Goal: Find contact information: Find contact information

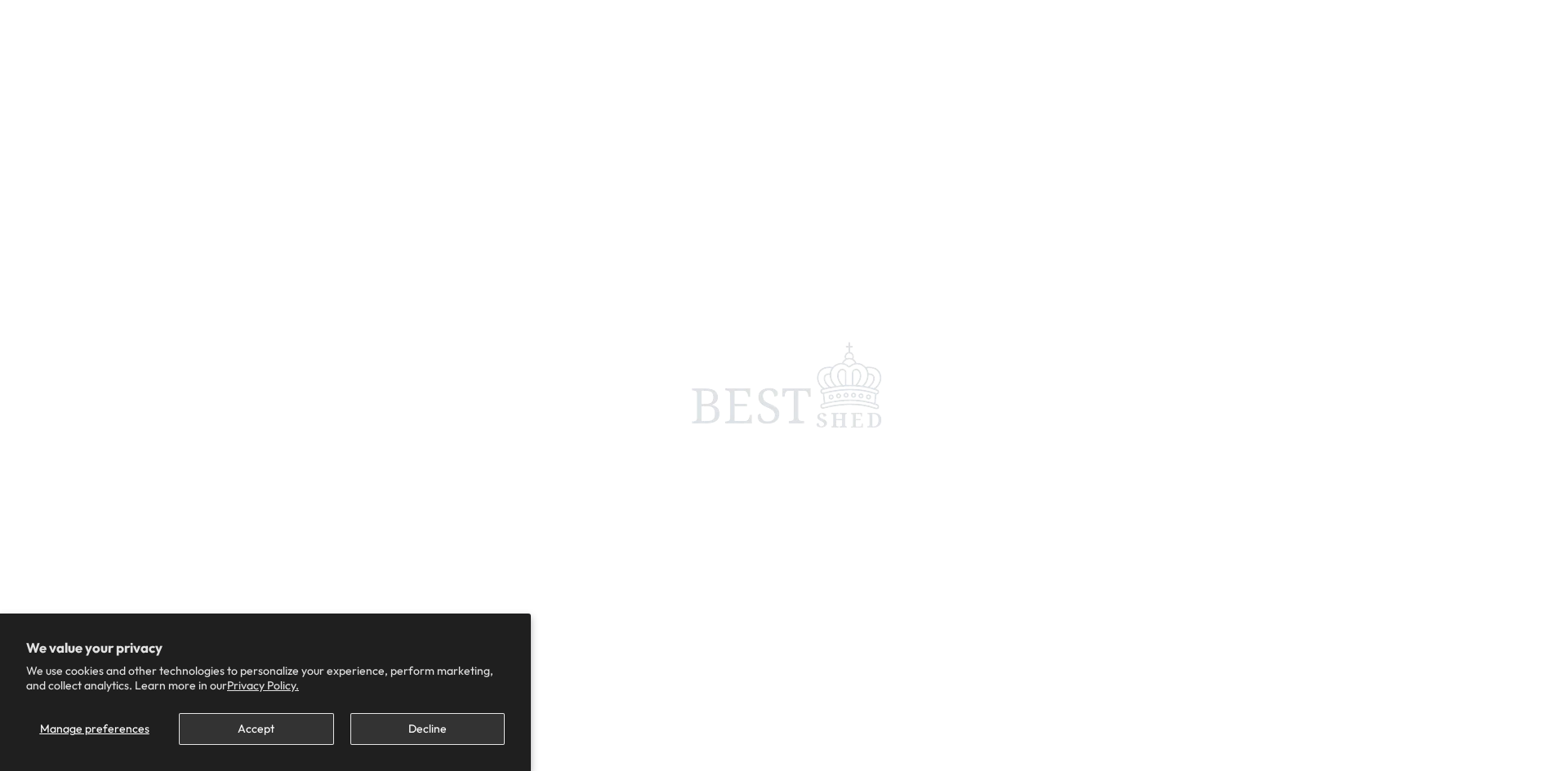
scroll to position [85, 0]
click at [119, 36] on span at bounding box center [784, 386] width 1568 height 771
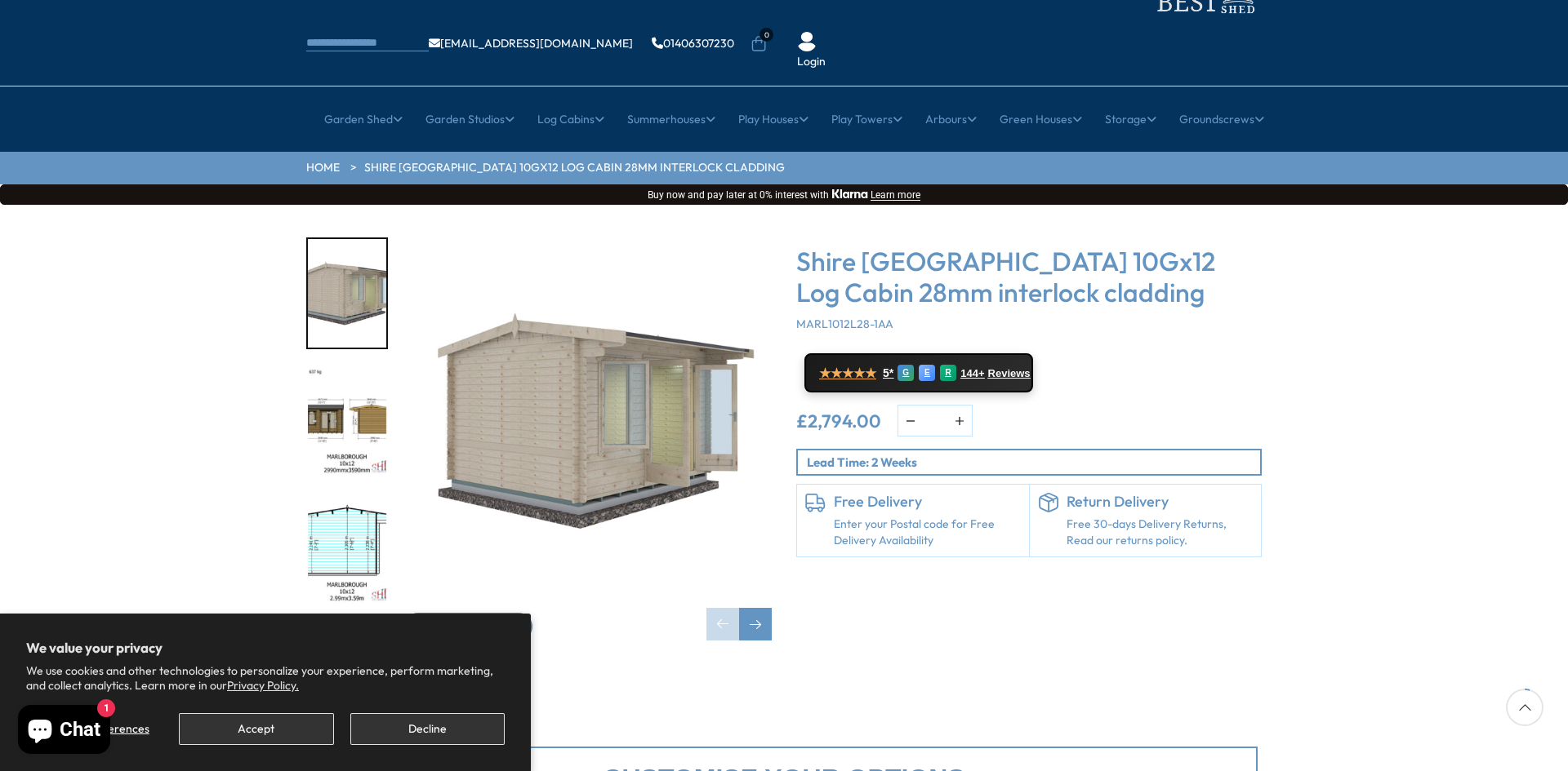
click at [199, 86] on div "× Garden Shed Garden Sheds All Sheds Wooden Sheds 6ft 8ft" at bounding box center [784, 119] width 1568 height 65
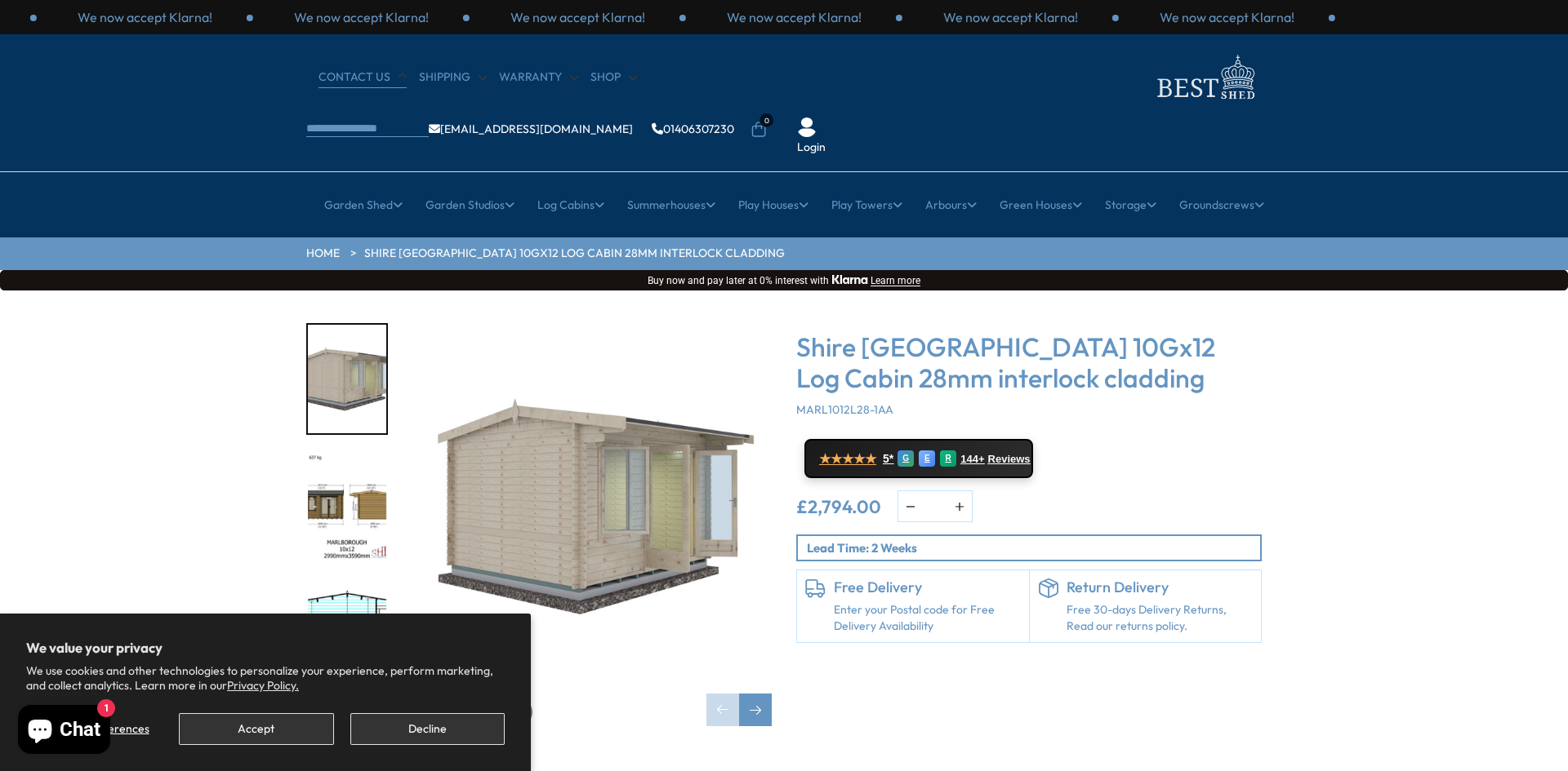
click at [318, 82] on link "CONTACT US" at bounding box center [362, 78] width 88 height 17
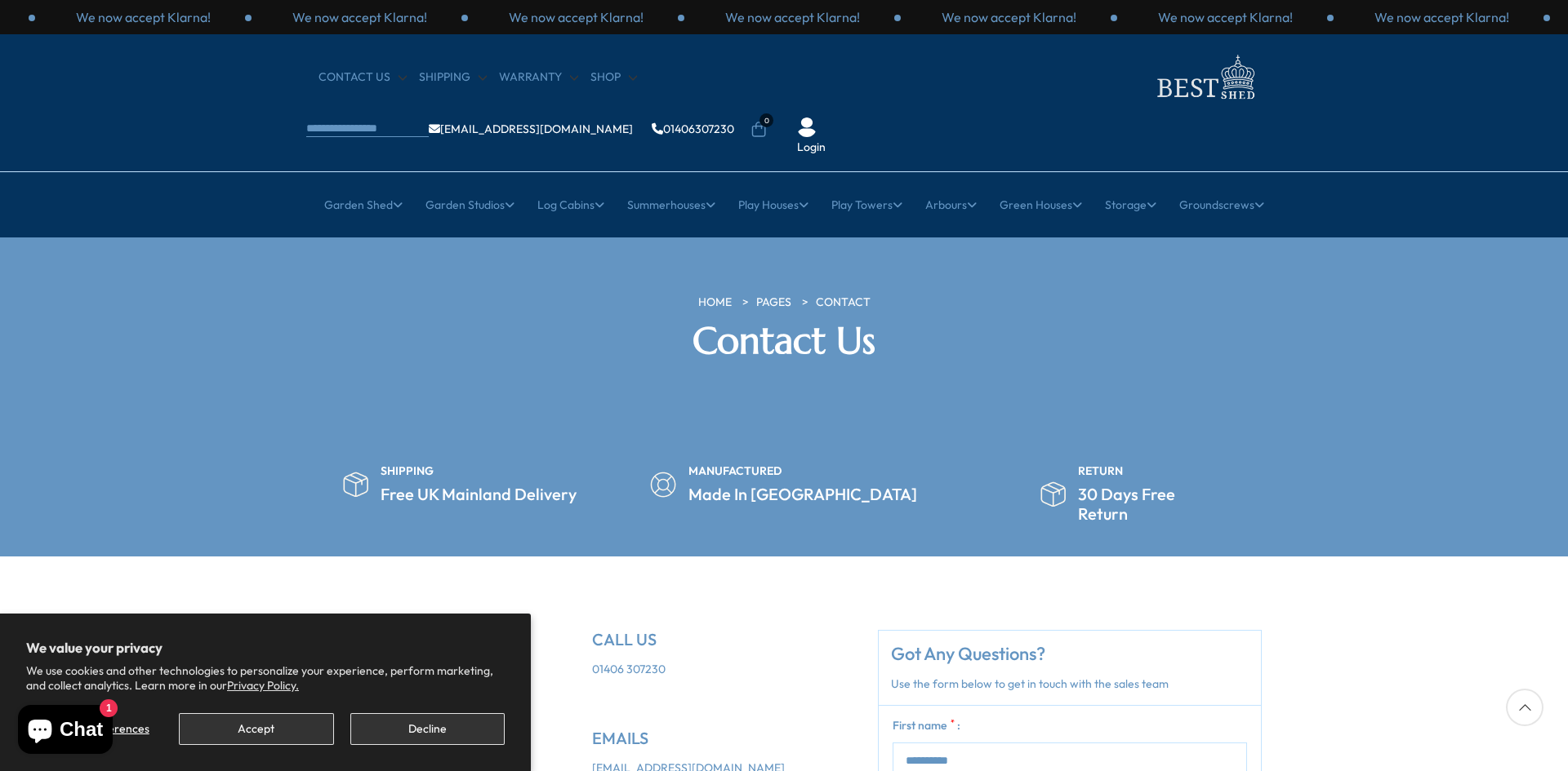
click at [384, 321] on div "HOME PAGES Contact Contact Us" at bounding box center [784, 335] width 980 height 81
click at [532, 104] on nav "CONTACT US Shipping Warranty Shop [EMAIL_ADDRESS][DOMAIN_NAME] 01406307230 0 Lo…" at bounding box center [784, 103] width 955 height 105
click at [403, 237] on section "HOME PAGES Contact Contact Us" at bounding box center [784, 335] width 1568 height 195
click at [426, 111] on div "CONTACT US Shipping Warranty Shop [EMAIL_ADDRESS][DOMAIN_NAME] 01406307230 0 Lo…" at bounding box center [784, 103] width 1568 height 138
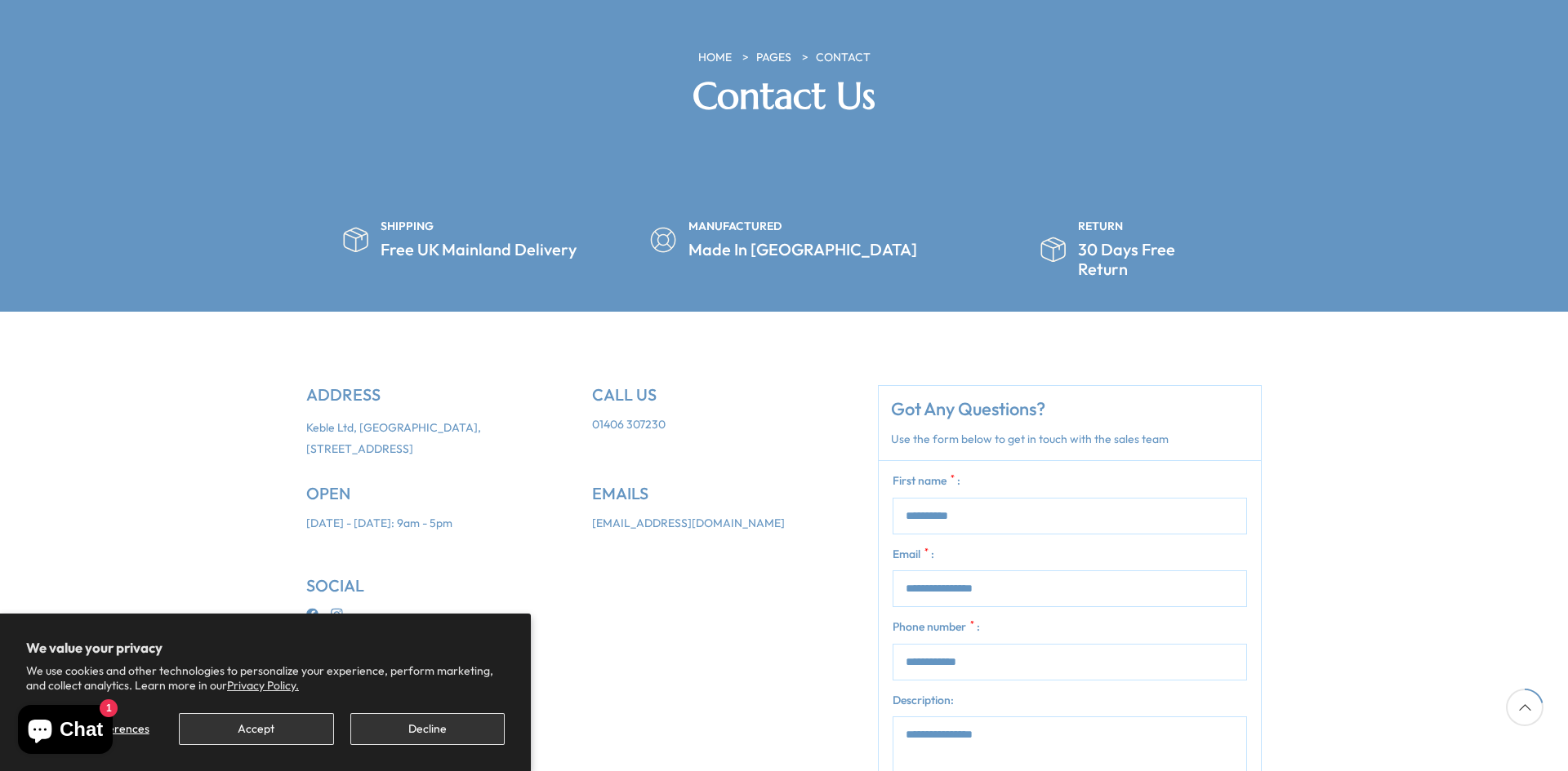
scroll to position [326, 0]
